Goal: Task Accomplishment & Management: Complete application form

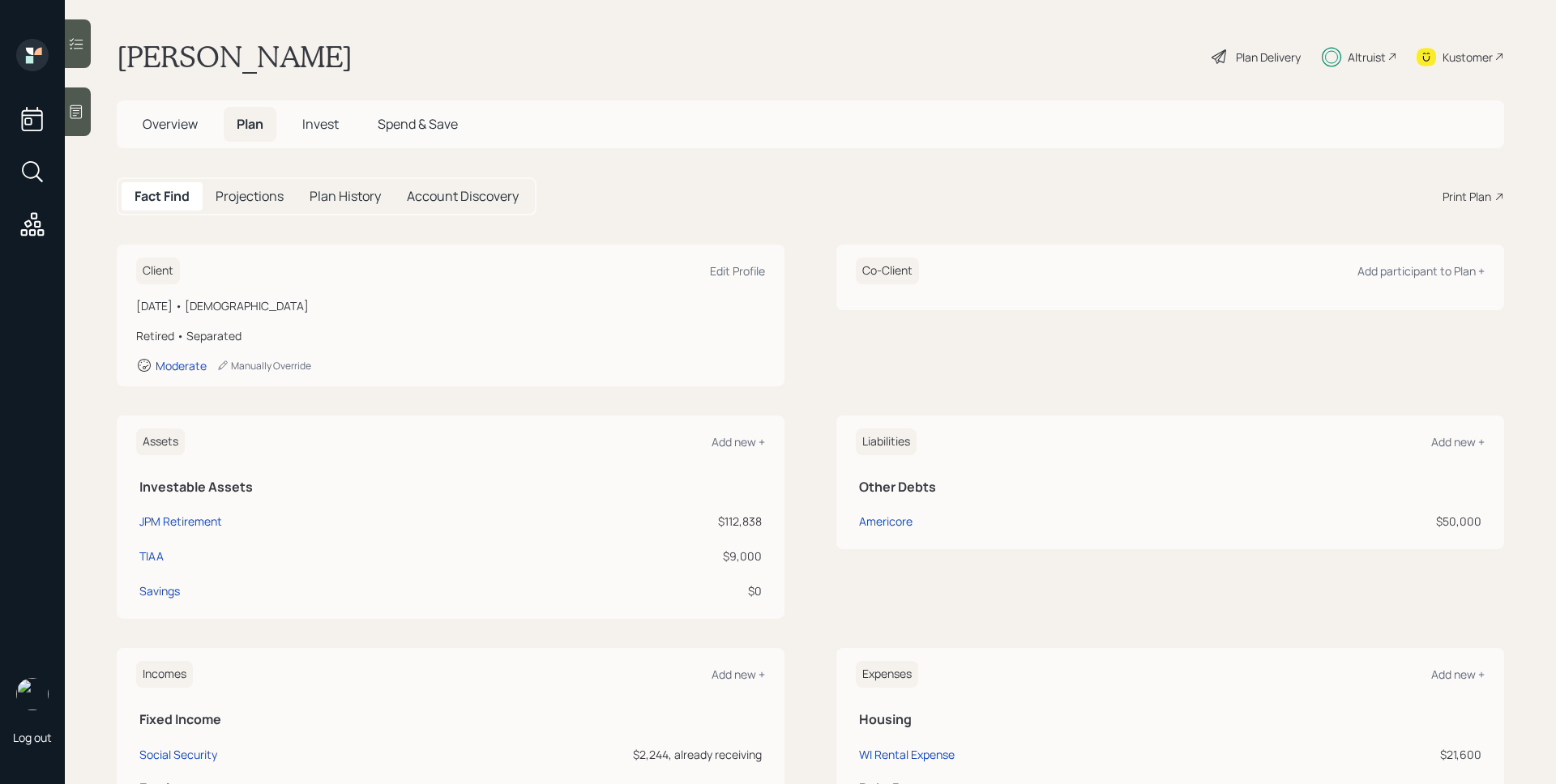
click at [326, 125] on span "Invest" at bounding box center [320, 124] width 37 height 18
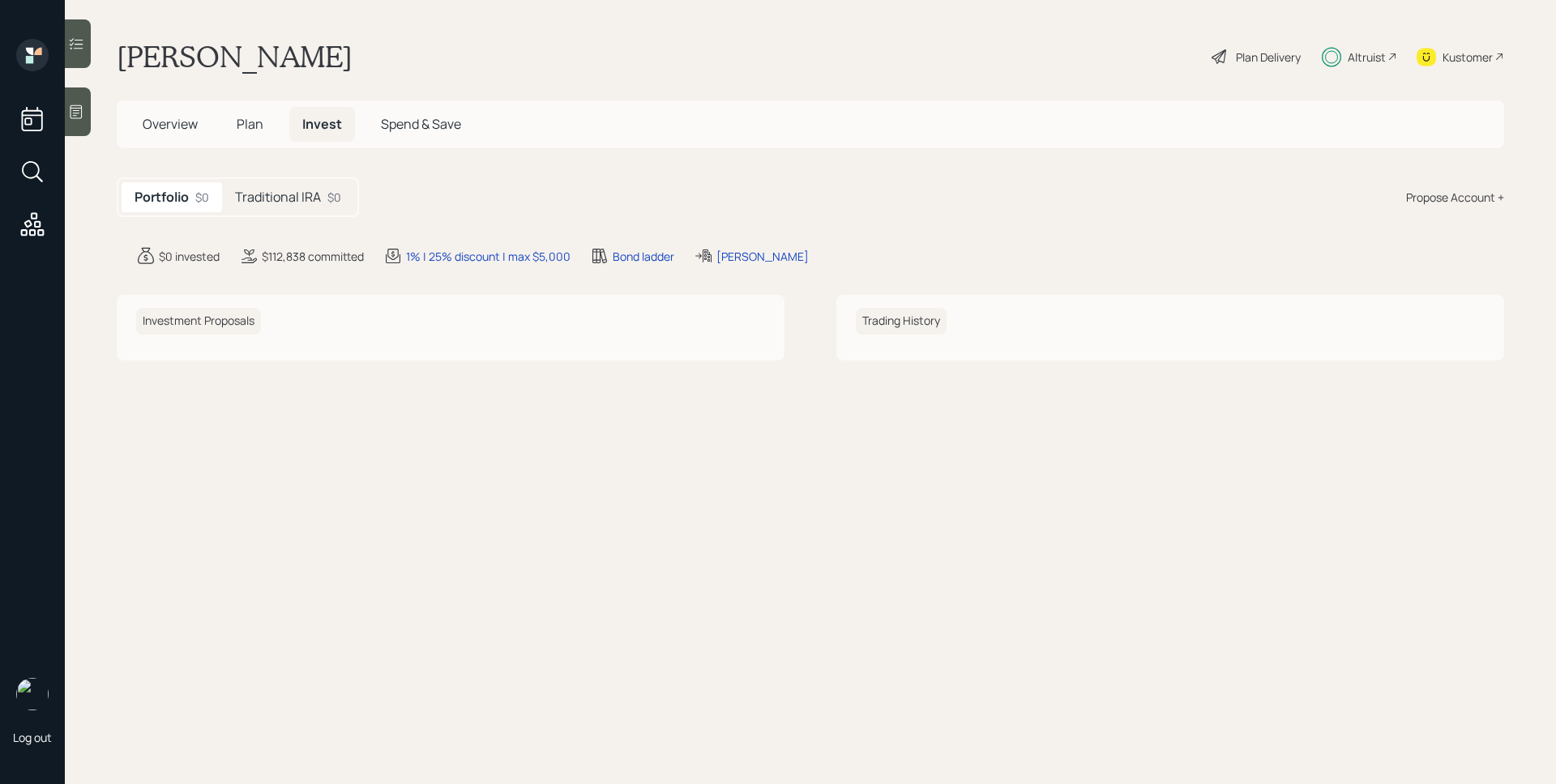
click at [268, 190] on h5 "Traditional IRA" at bounding box center [278, 197] width 86 height 15
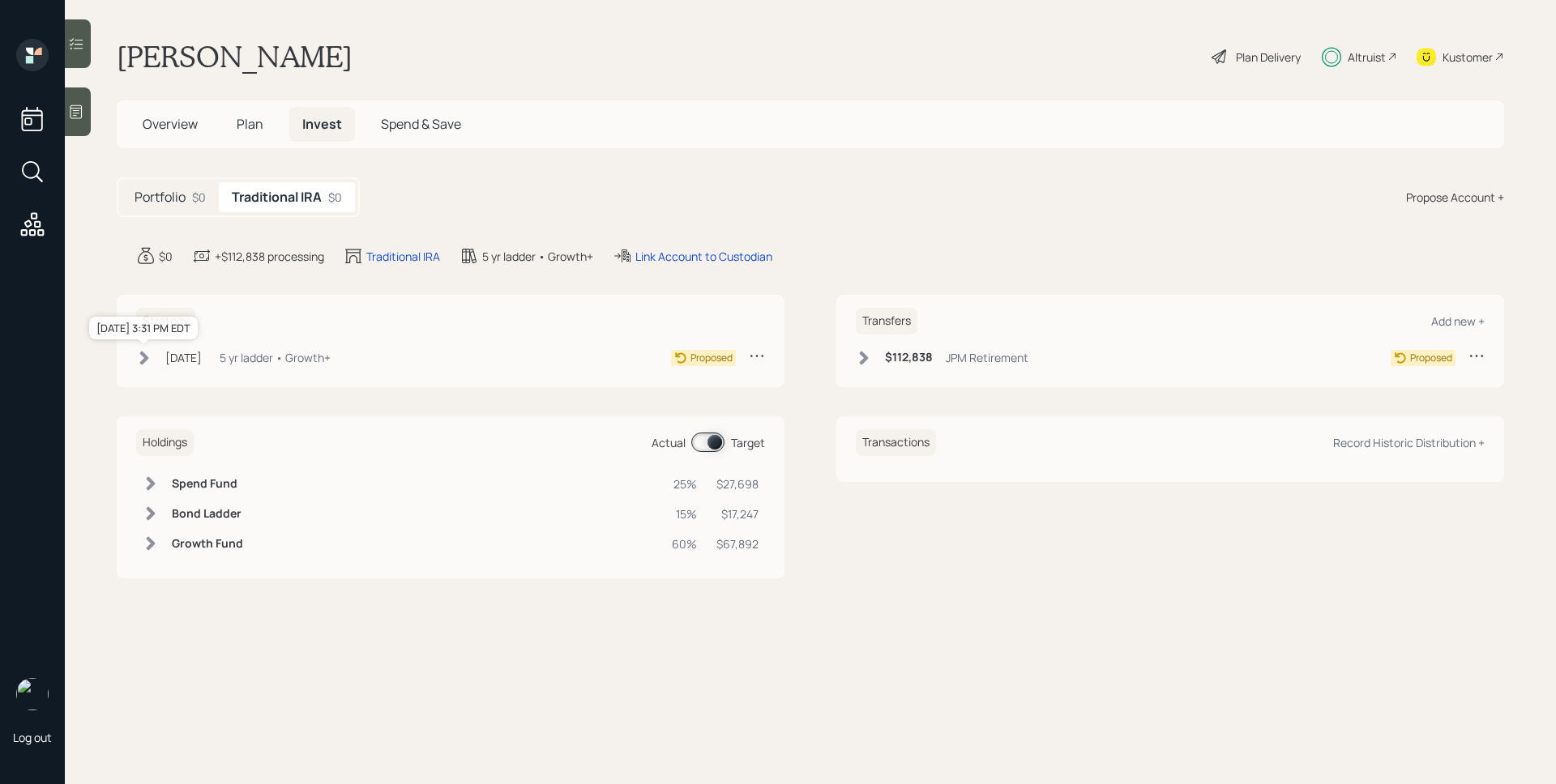
click at [196, 364] on div "Sep 30, 2025" at bounding box center [183, 358] width 37 height 17
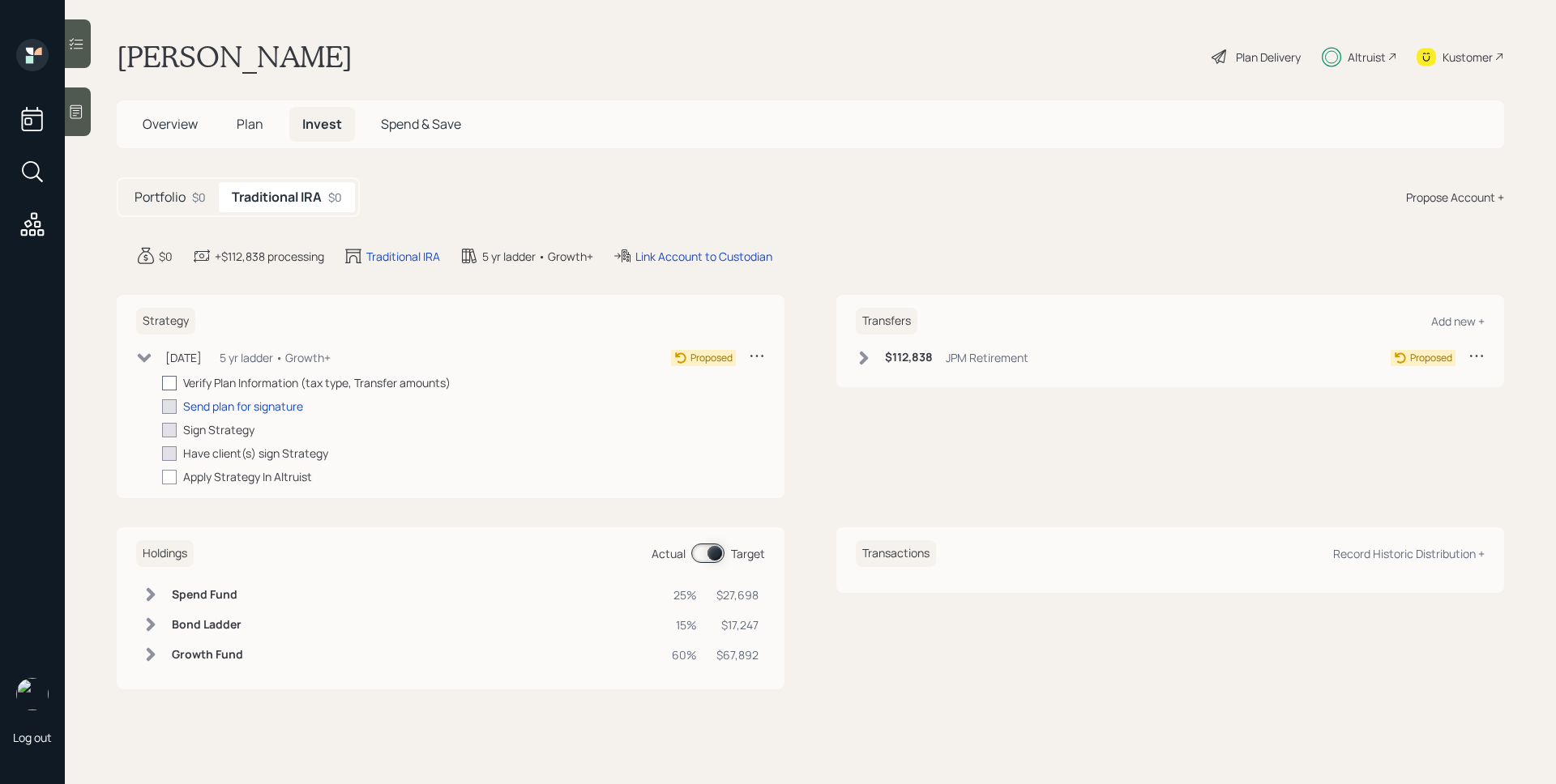
click at [168, 380] on div at bounding box center [169, 383] width 14 height 14
click at [162, 383] on input "checkbox" at bounding box center [161, 383] width 1 height 1
checkbox input "true"
click at [250, 125] on span "Plan" at bounding box center [250, 124] width 27 height 18
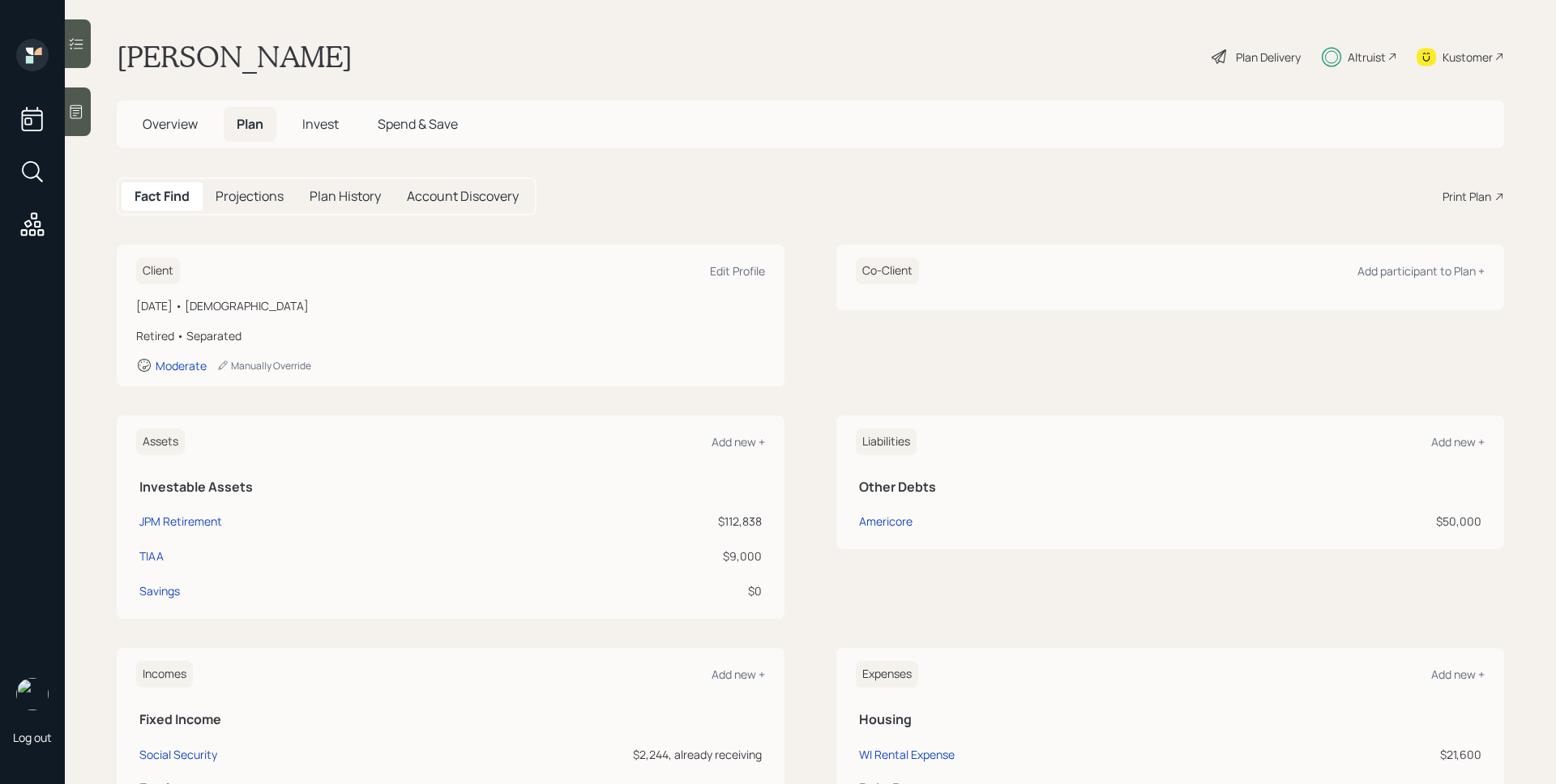
click at [315, 125] on span "Invest" at bounding box center [320, 124] width 37 height 18
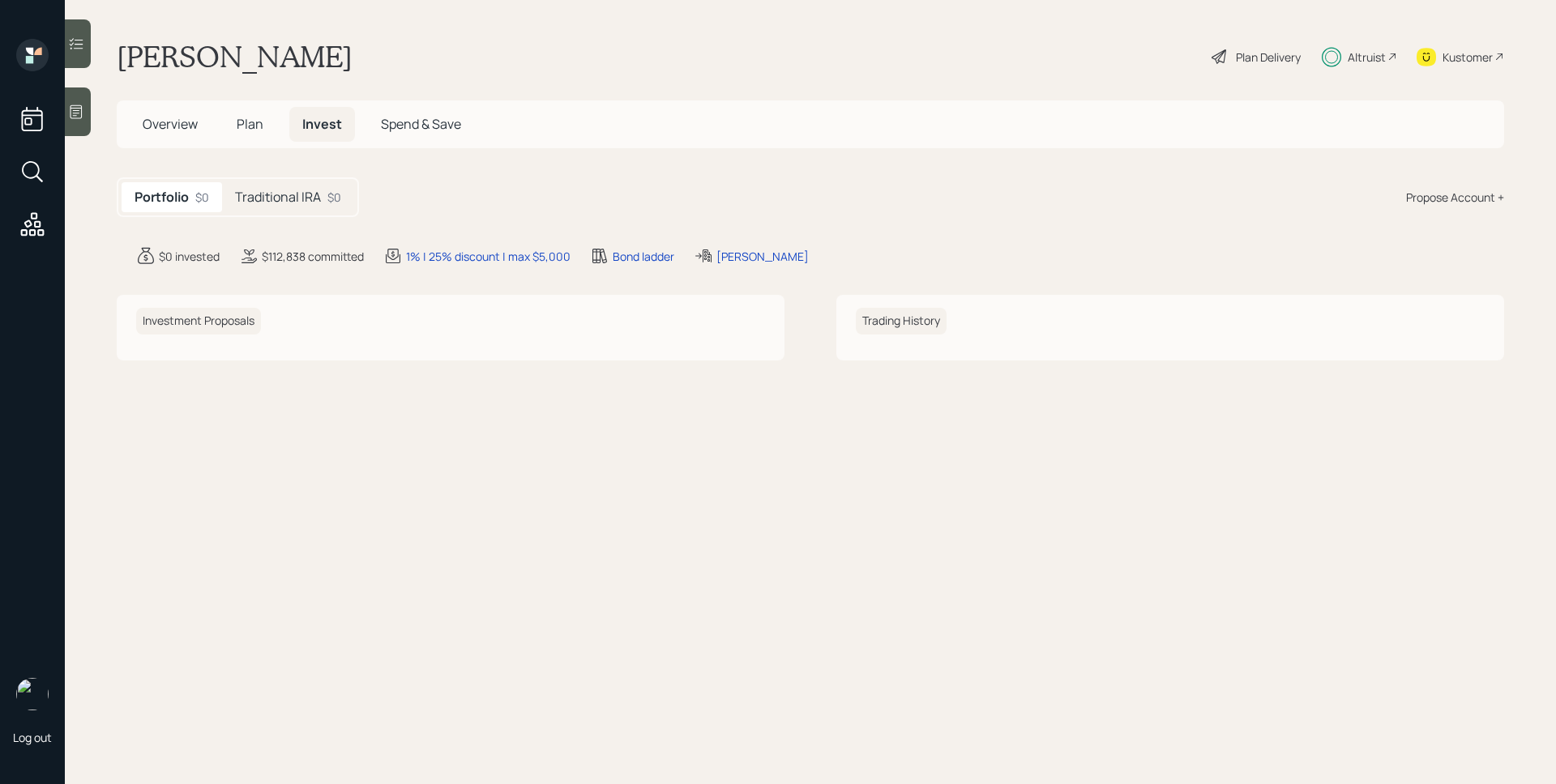
click at [302, 197] on h5 "Traditional IRA" at bounding box center [278, 197] width 86 height 15
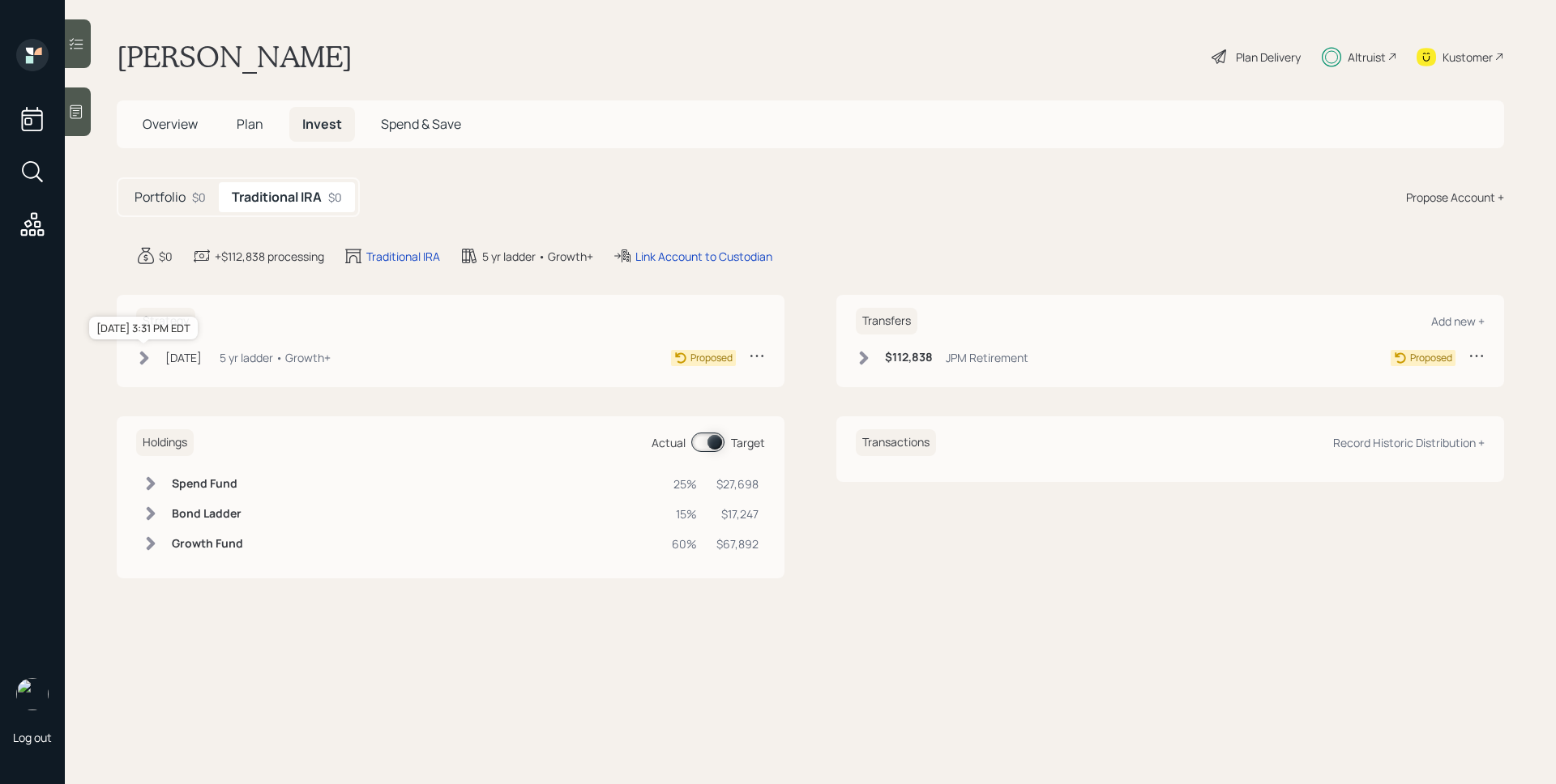
click at [202, 358] on div "Sep 30, 2025" at bounding box center [183, 358] width 37 height 17
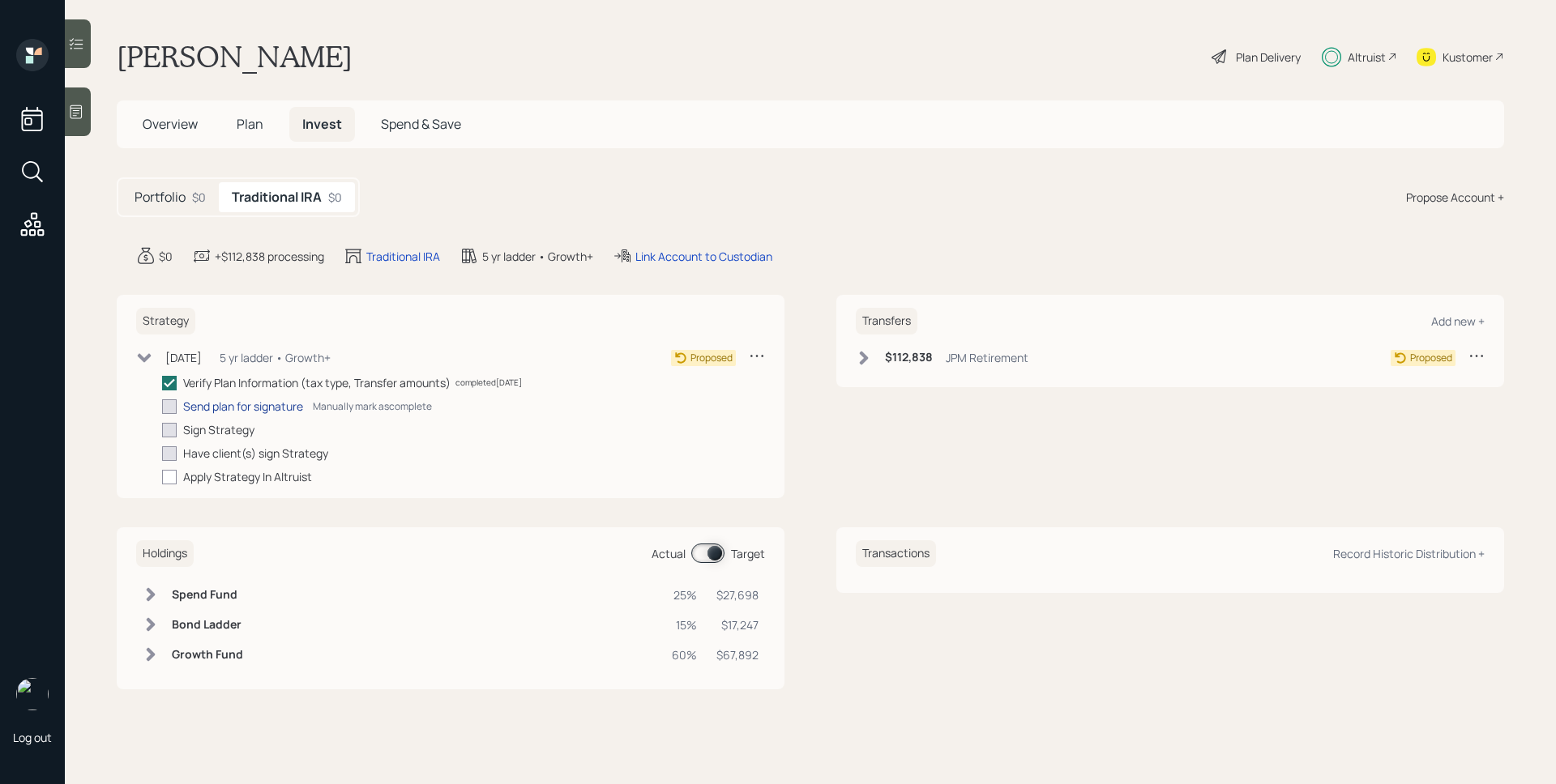
click at [270, 406] on div "Send plan for signature" at bounding box center [243, 406] width 120 height 17
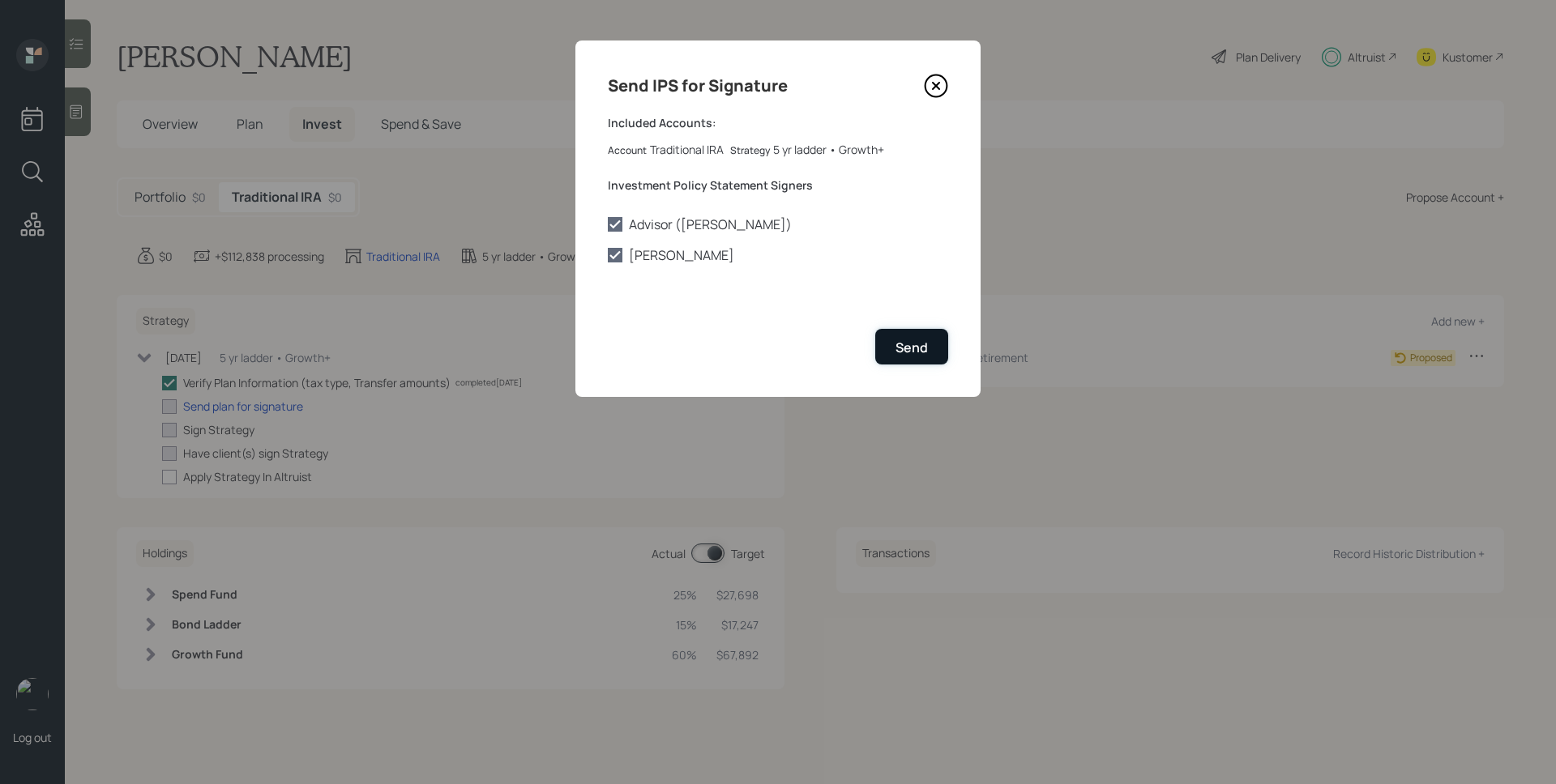
click at [926, 339] on div "Send" at bounding box center [912, 348] width 32 height 18
checkbox input "true"
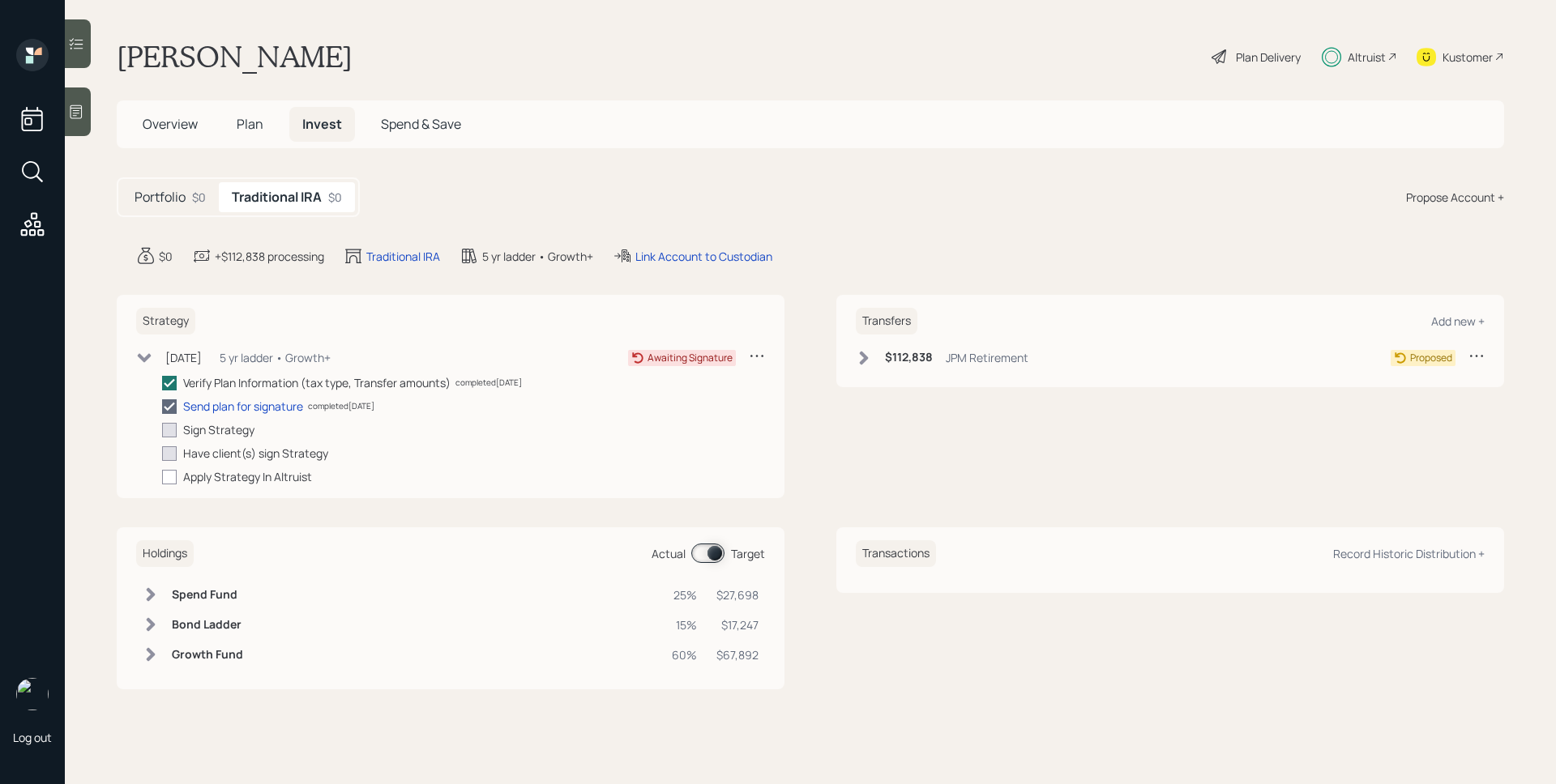
click at [1363, 57] on div "Altruist" at bounding box center [1367, 56] width 38 height 17
click at [908, 351] on h6 "$112,838" at bounding box center [908, 357] width 48 height 13
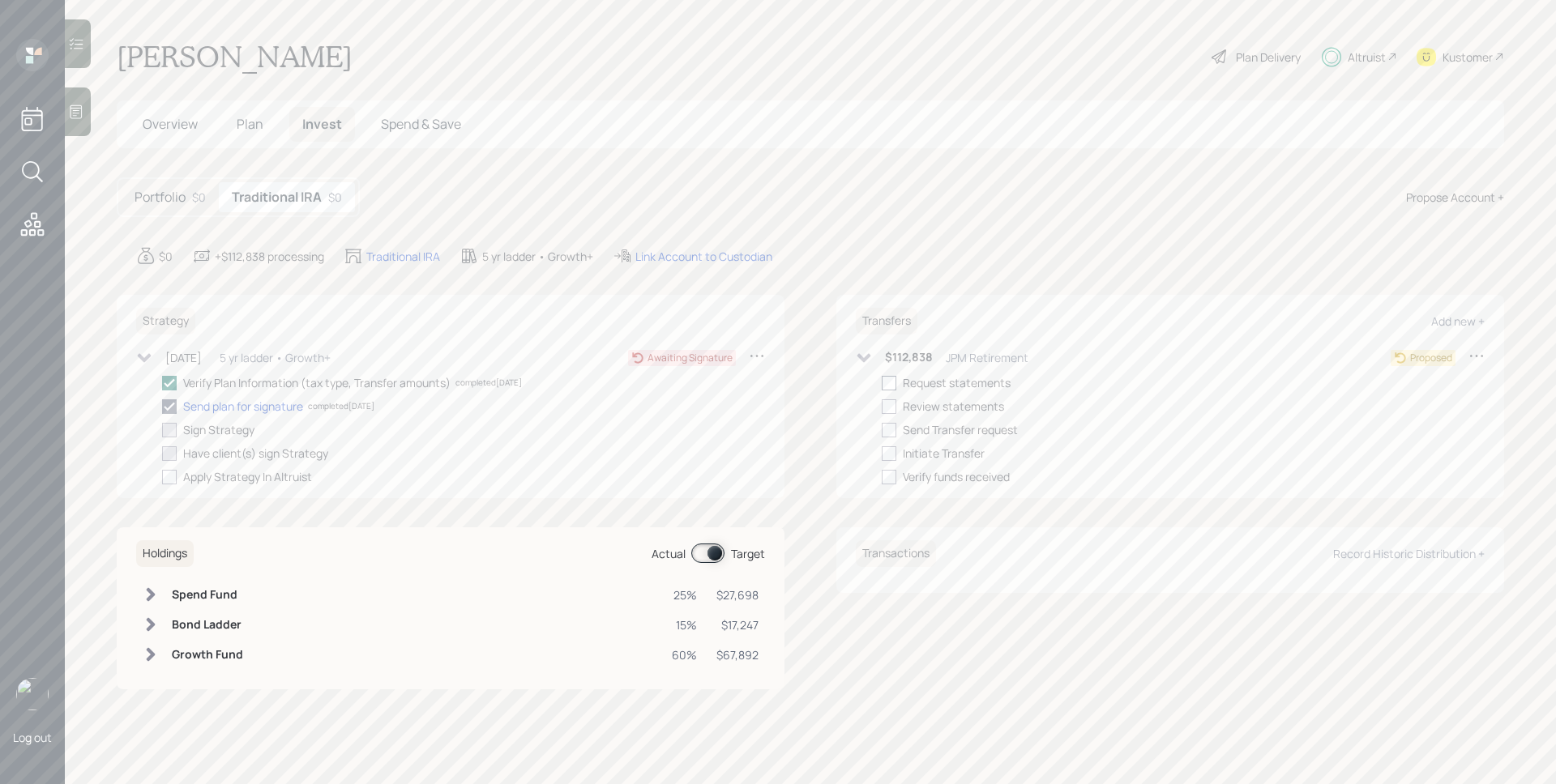
click at [886, 384] on div at bounding box center [889, 383] width 14 height 14
click at [882, 383] on input "checkbox" at bounding box center [881, 383] width 1 height 1
checkbox input "false"
checkbox input "true"
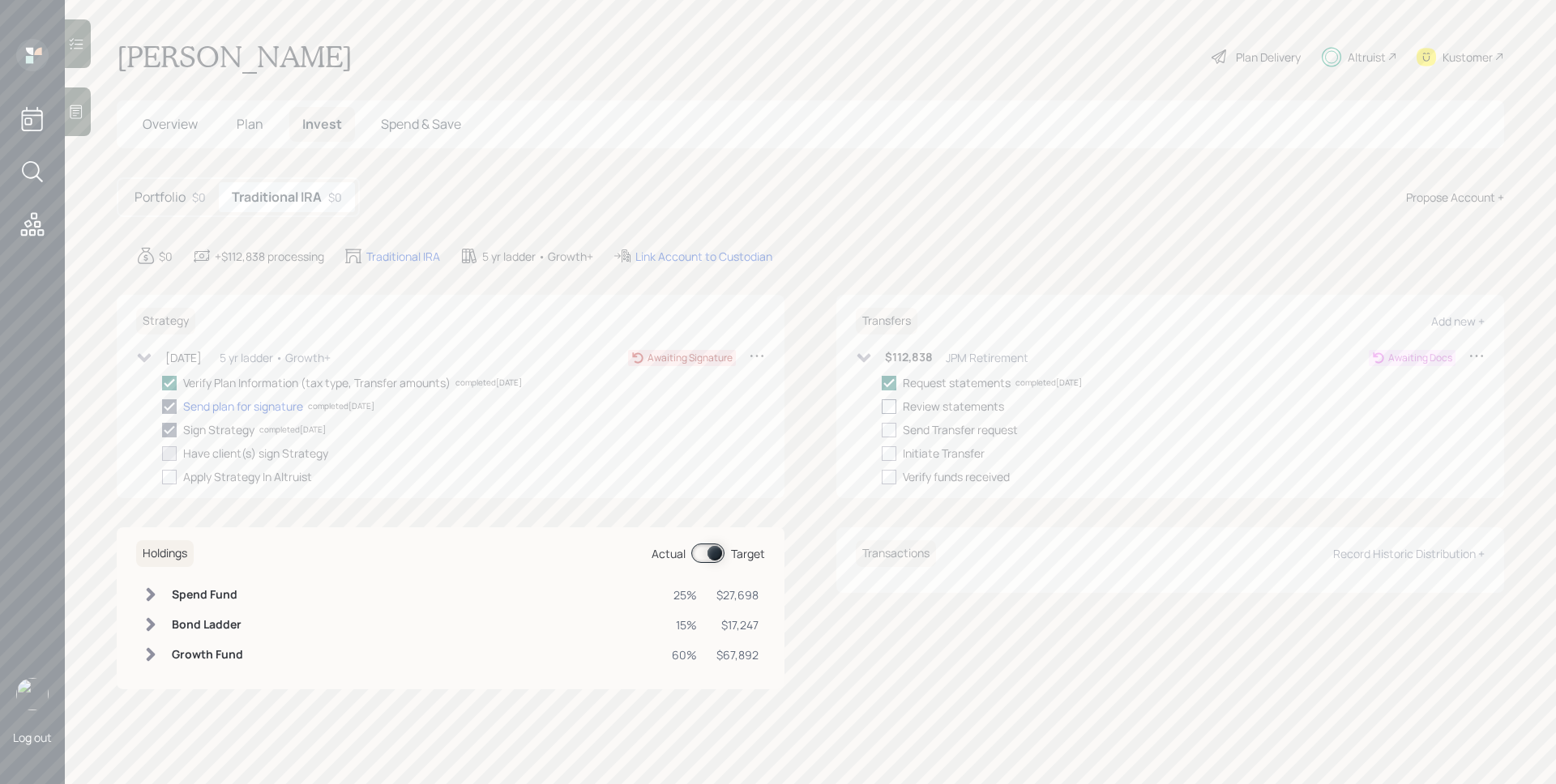
click at [886, 402] on div at bounding box center [889, 407] width 14 height 14
click at [882, 406] on input "checkbox" at bounding box center [881, 406] width 1 height 1
checkbox input "true"
click at [890, 433] on div at bounding box center [889, 430] width 14 height 14
click at [882, 430] on input "checkbox" at bounding box center [881, 429] width 1 height 1
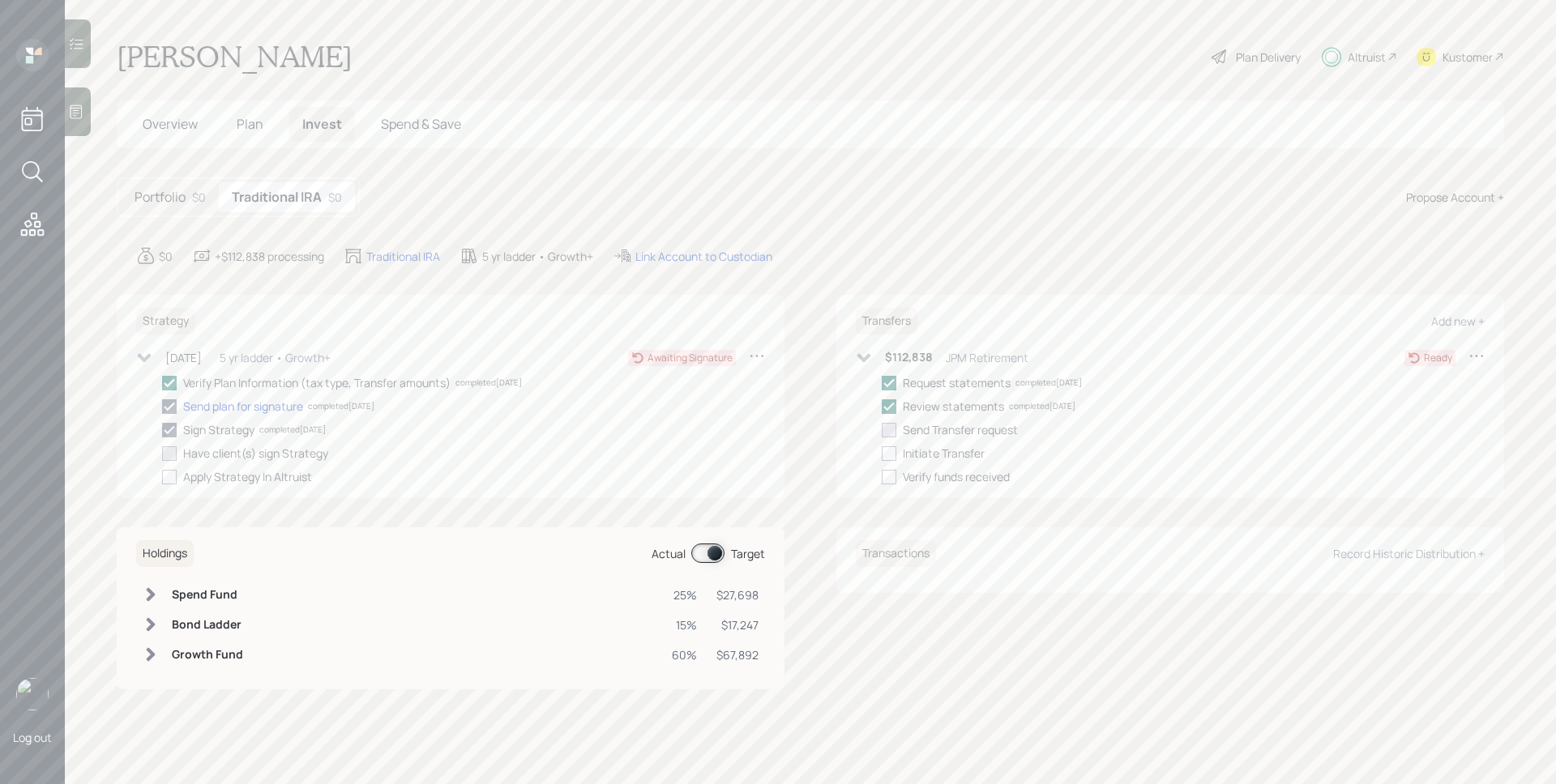
checkbox input "true"
click at [253, 125] on span "Plan" at bounding box center [250, 124] width 27 height 18
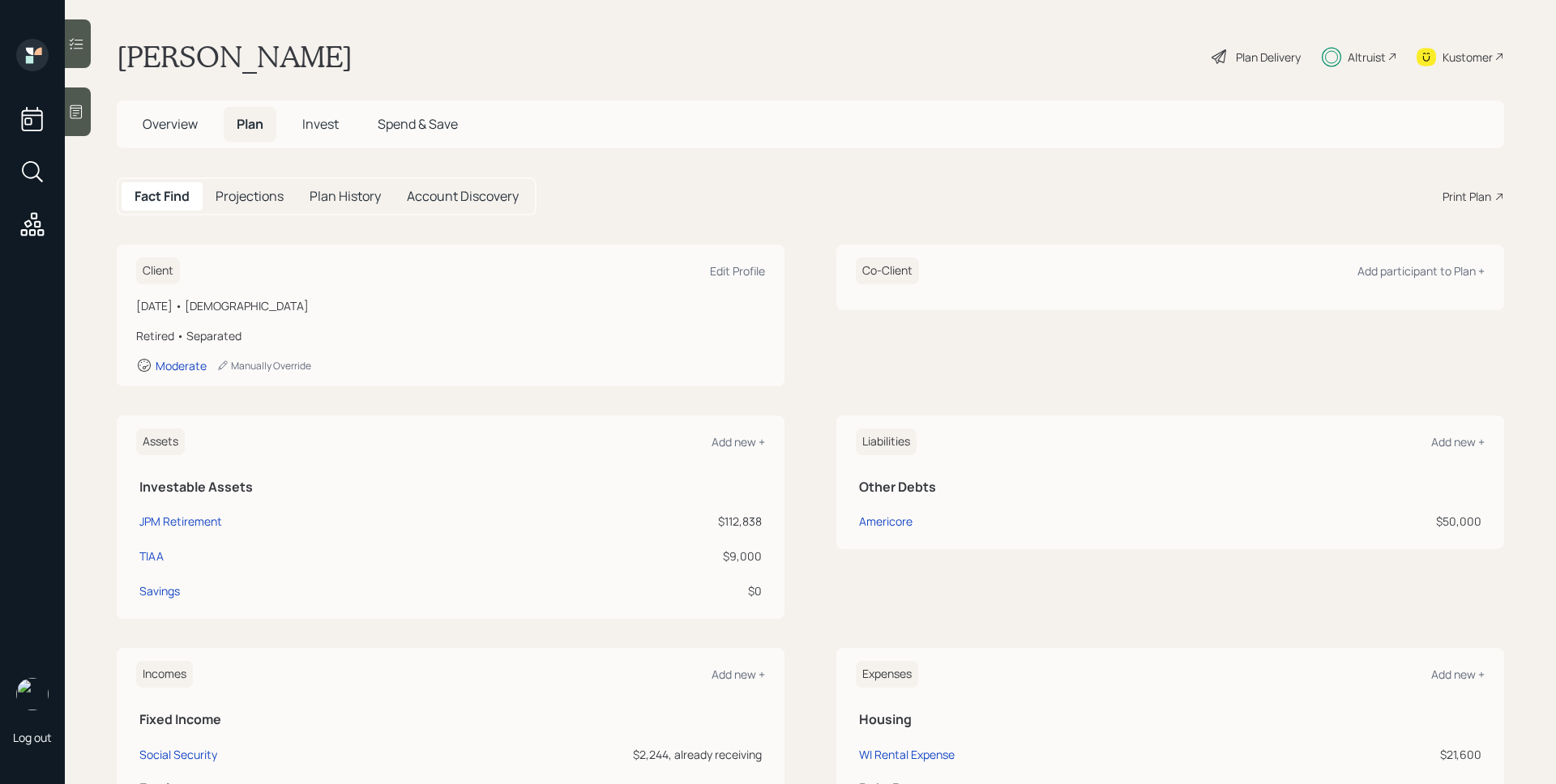
click at [316, 123] on span "Invest" at bounding box center [320, 124] width 37 height 18
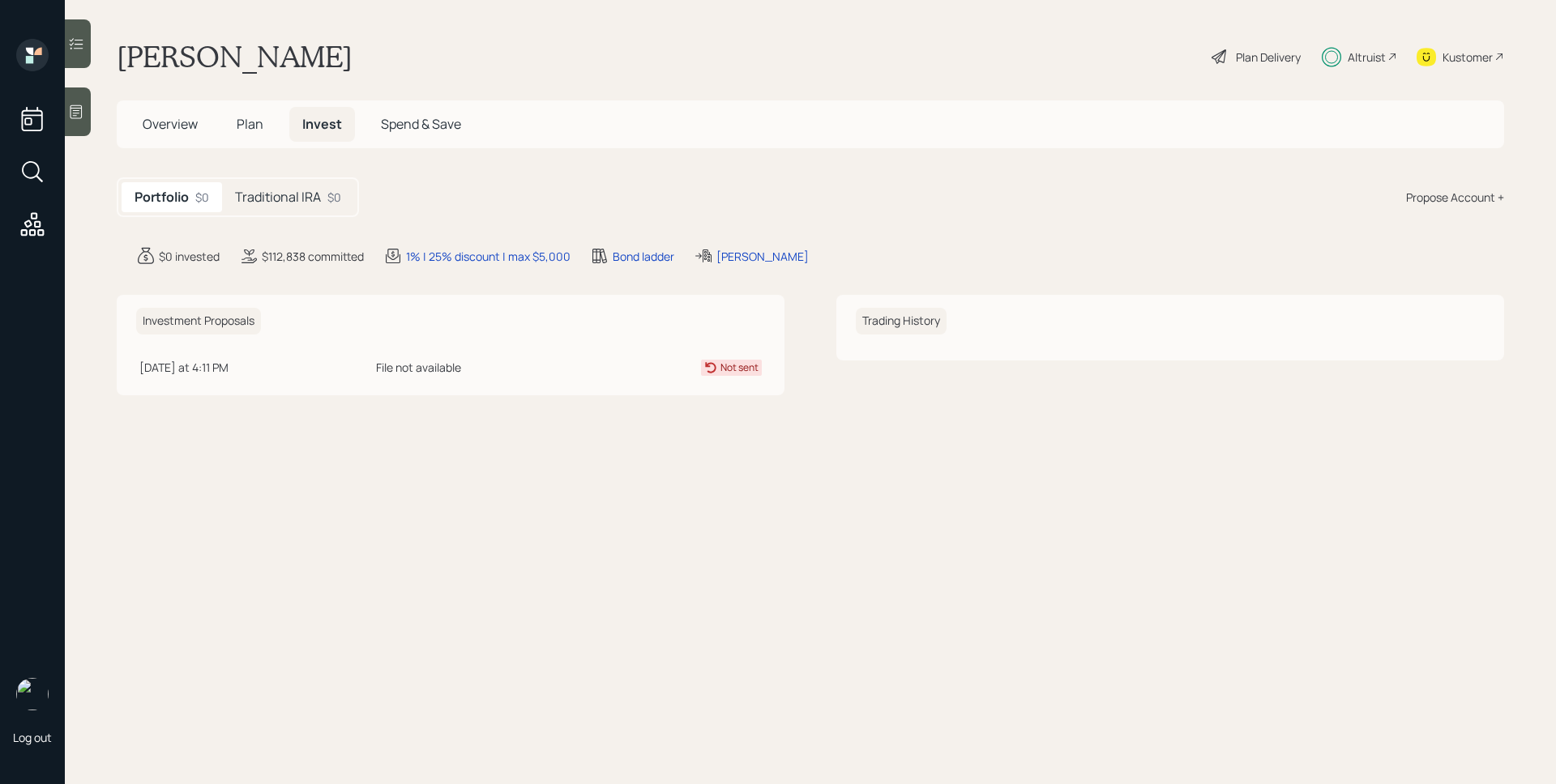
drag, startPoint x: 314, startPoint y: 205, endPoint x: 354, endPoint y: 215, distance: 41.2
click at [314, 205] on h5 "Traditional IRA" at bounding box center [278, 197] width 86 height 15
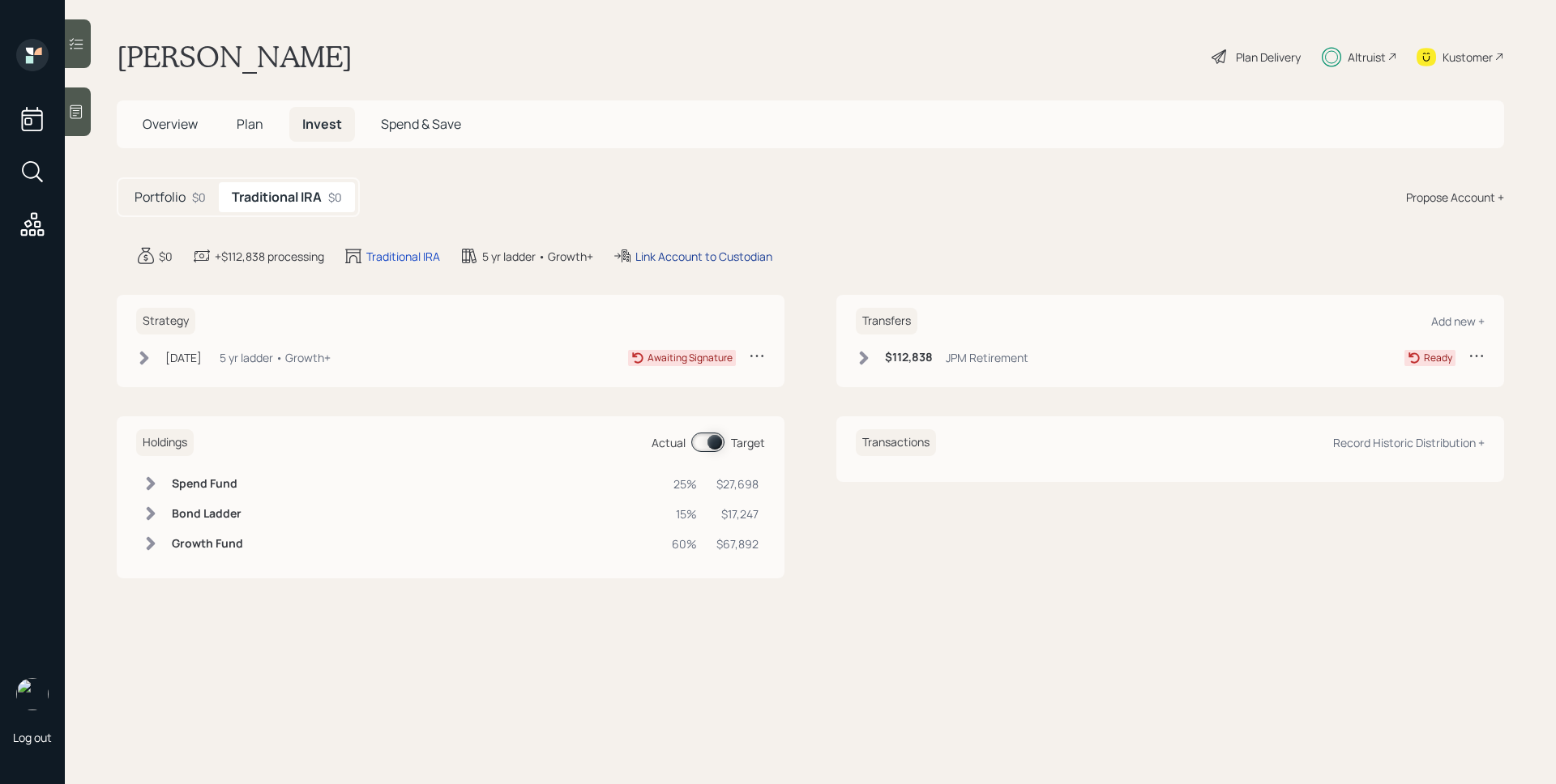
click at [739, 250] on div "Link Account to Custodian" at bounding box center [704, 256] width 137 height 17
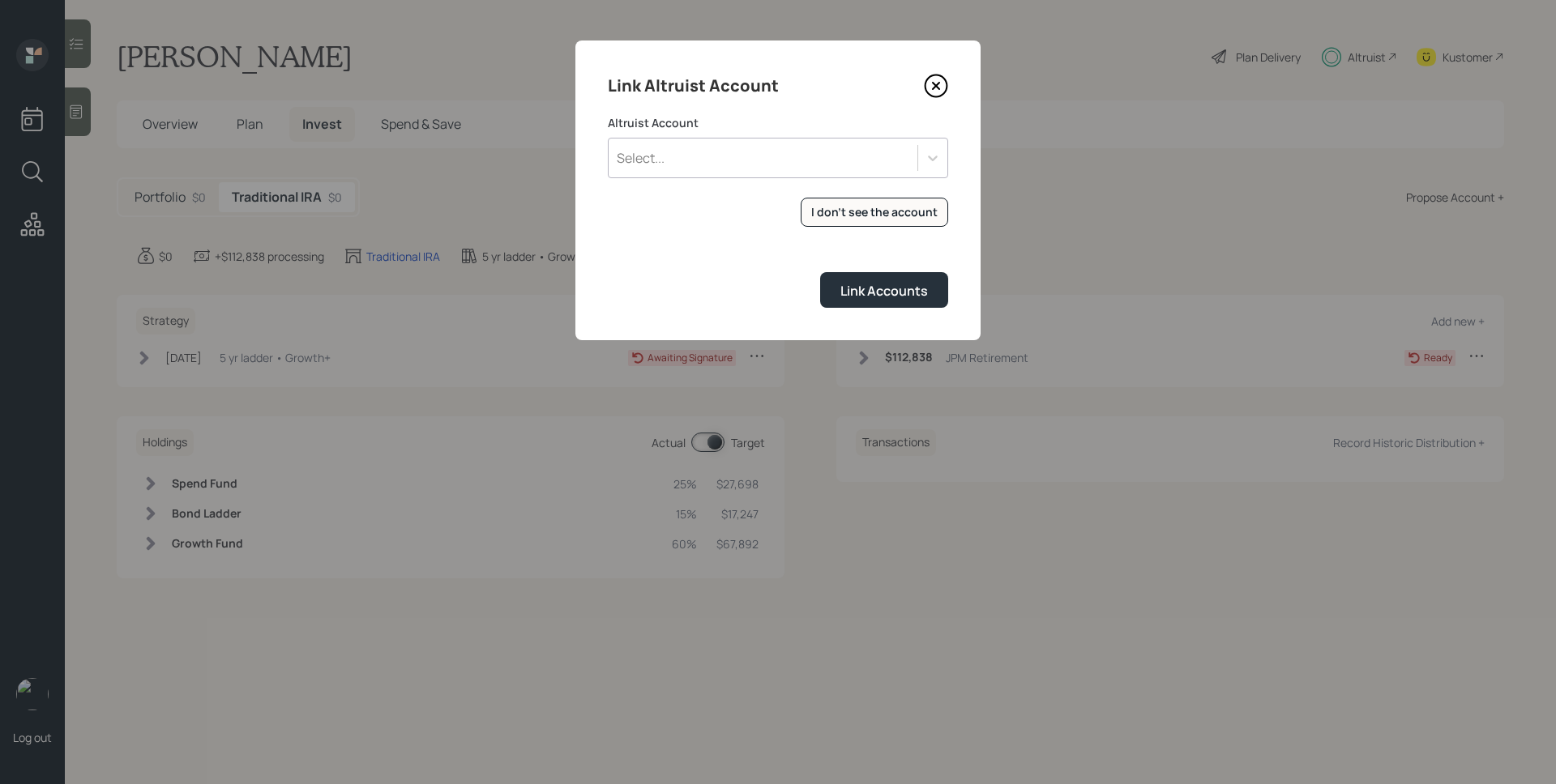
click at [745, 163] on div "Select..." at bounding box center [763, 158] width 308 height 28
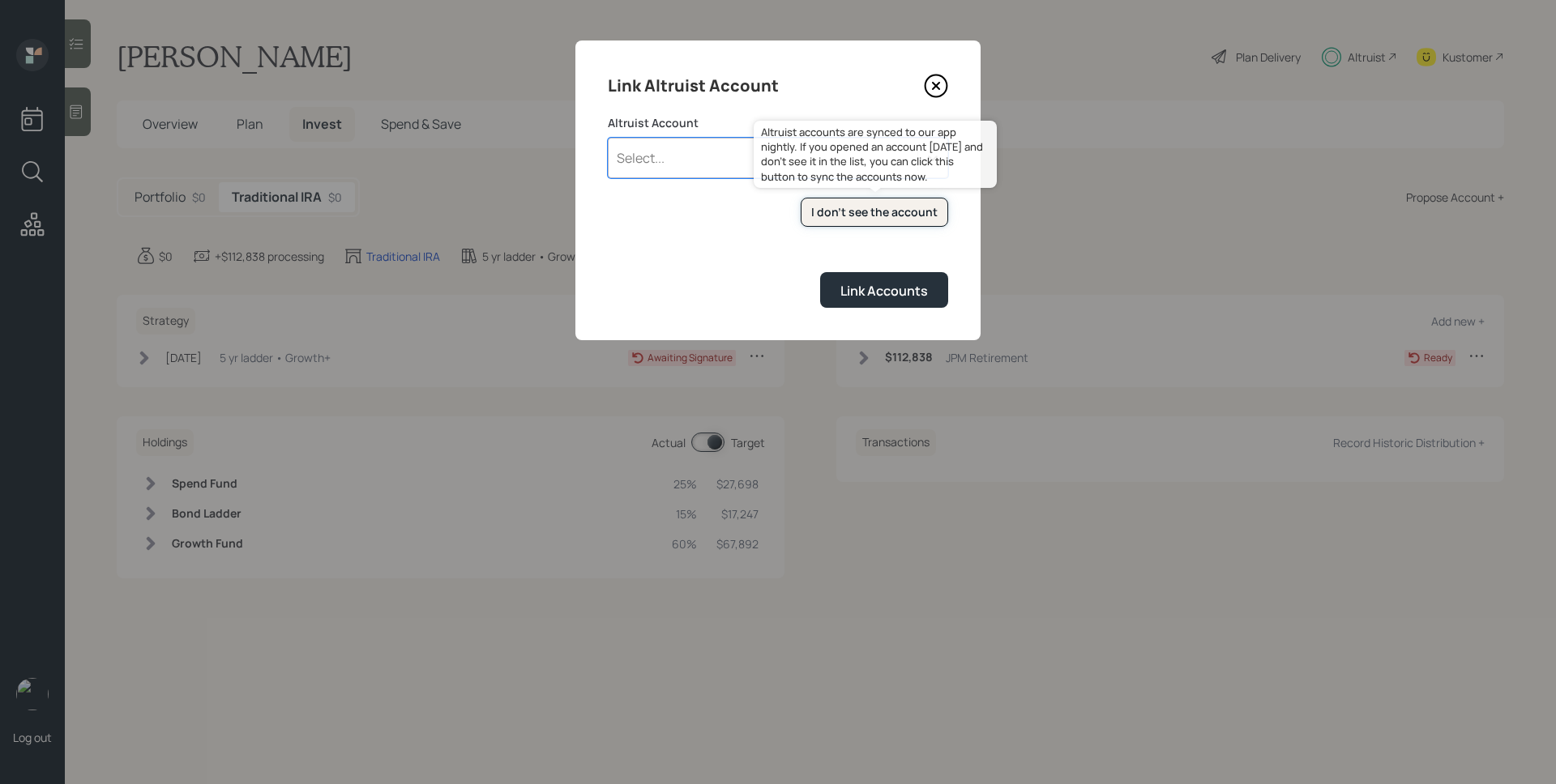
click at [888, 220] on button "I don't see the account" at bounding box center [874, 212] width 148 height 30
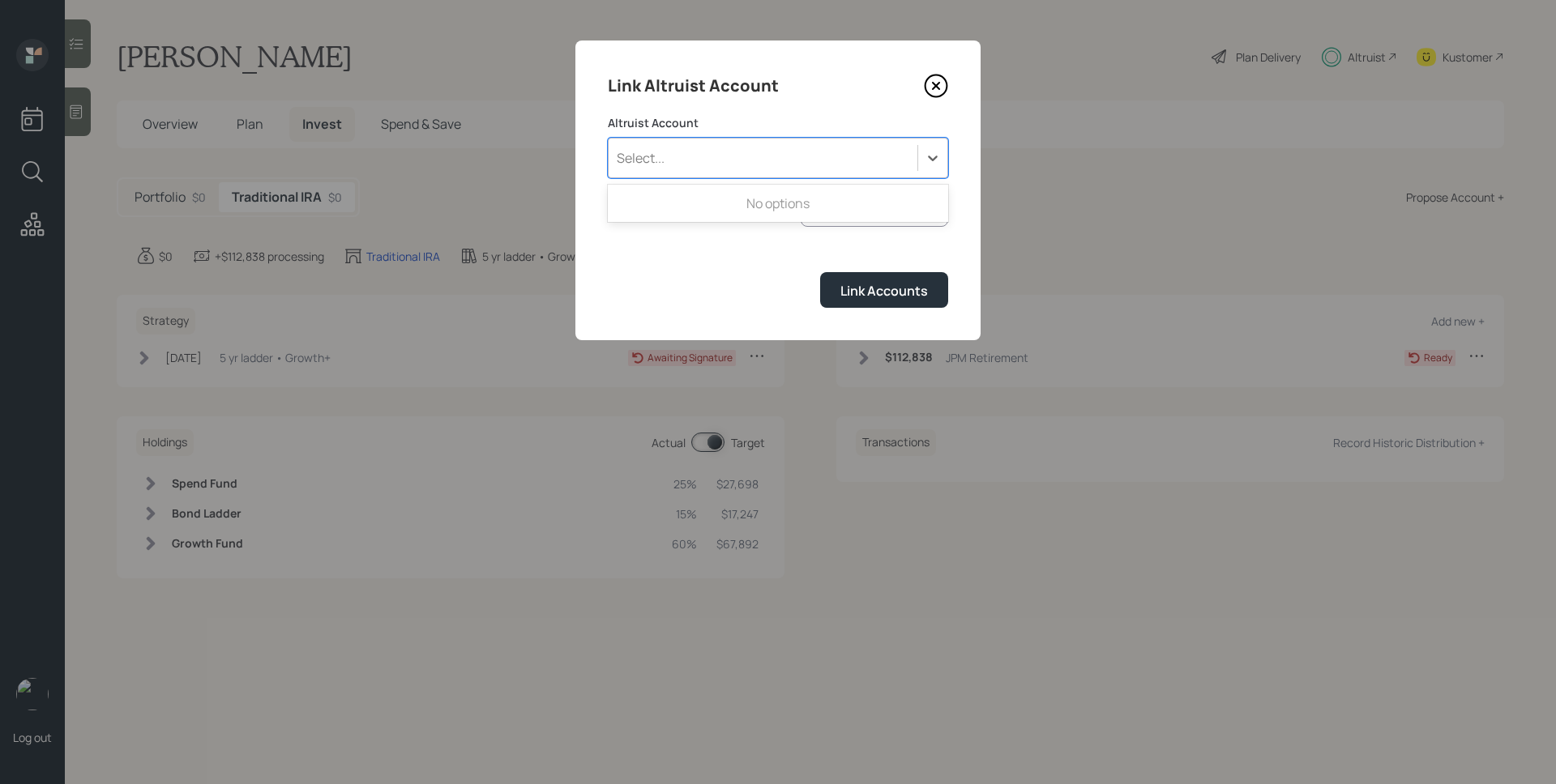
click at [683, 163] on div "Select..." at bounding box center [763, 158] width 308 height 28
click at [709, 150] on div "Select..." at bounding box center [763, 158] width 308 height 28
click at [702, 200] on div "IRA (3422)" at bounding box center [778, 203] width 341 height 30
click at [875, 291] on div "Link Accounts" at bounding box center [885, 291] width 88 height 18
